Goal: Find specific page/section: Find specific page/section

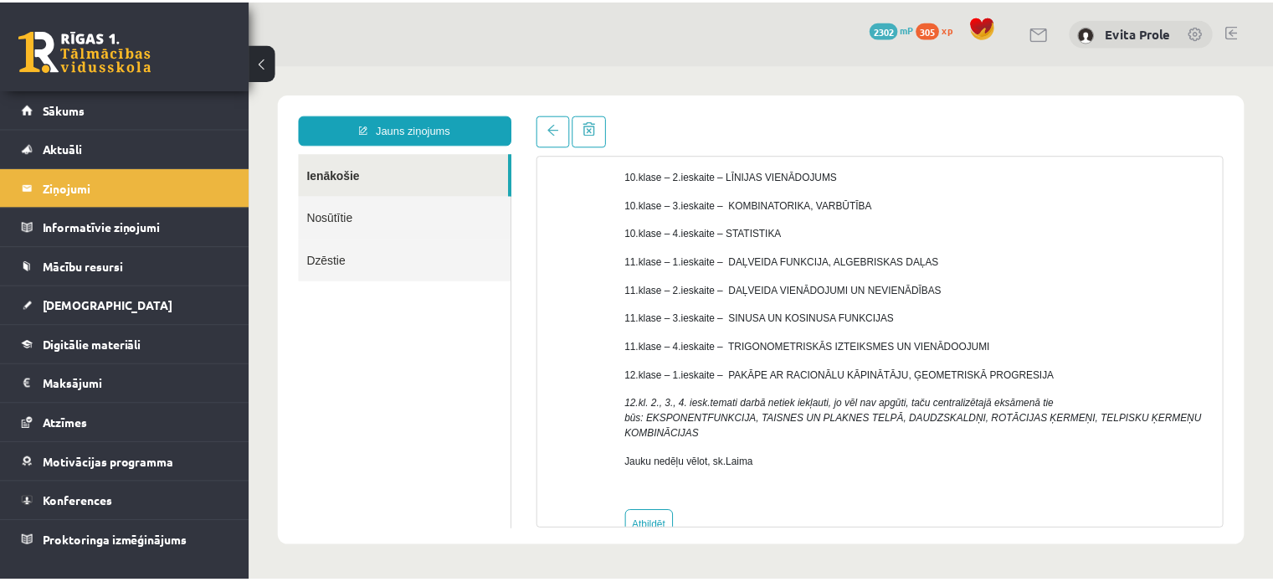
scroll to position [291, 0]
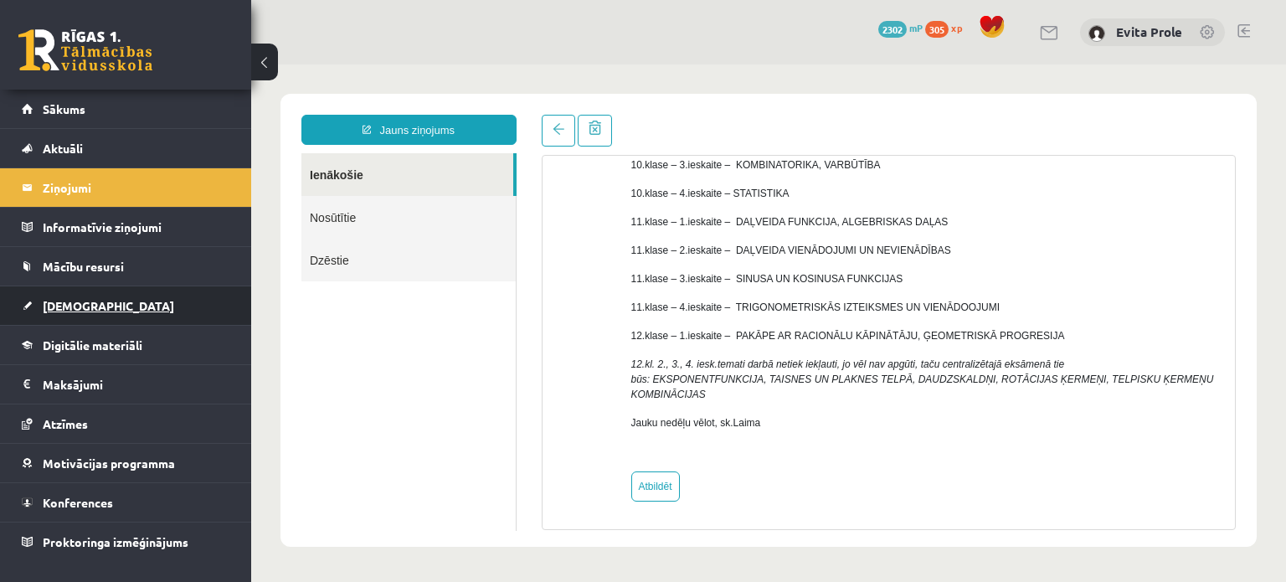
click at [80, 305] on span "[DEMOGRAPHIC_DATA]" at bounding box center [108, 305] width 131 height 15
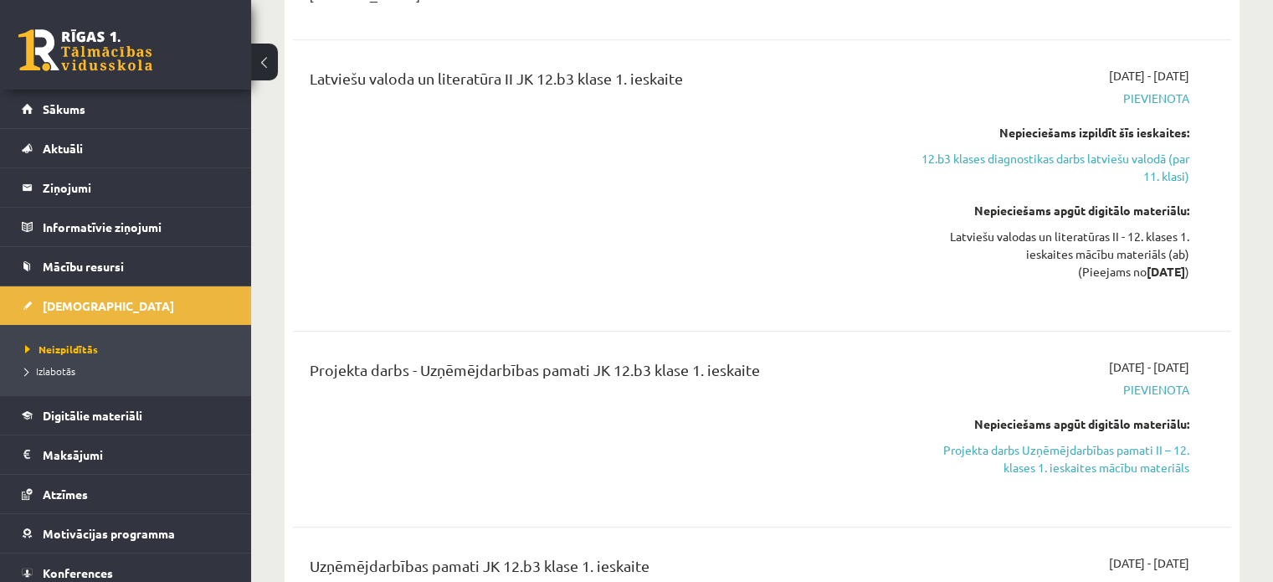
scroll to position [783, 0]
click at [54, 99] on link "Sākums" at bounding box center [126, 109] width 208 height 38
